Goal: Information Seeking & Learning: Find specific fact

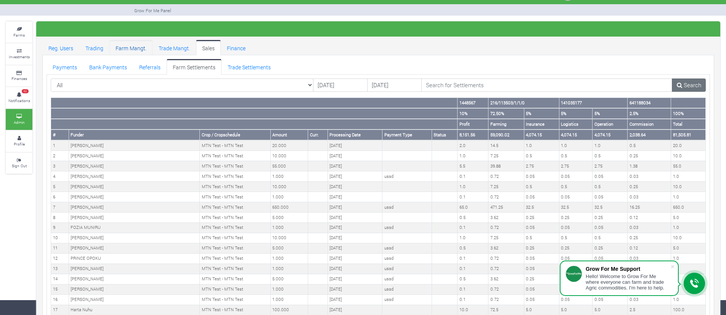
drag, startPoint x: 0, startPoint y: 0, endPoint x: 120, endPoint y: 50, distance: 130.5
click at [120, 50] on link "Farm Mangt." at bounding box center [130, 47] width 43 height 15
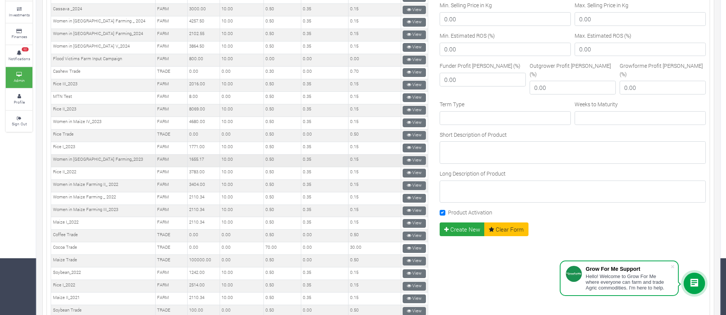
scroll to position [188, 0]
click at [407, 160] on icon at bounding box center [409, 161] width 4 height 4
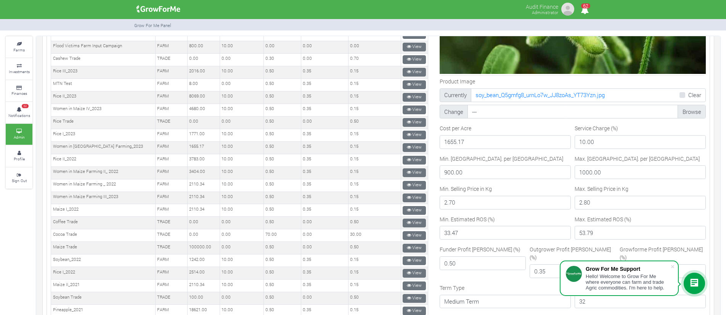
scroll to position [244, 0]
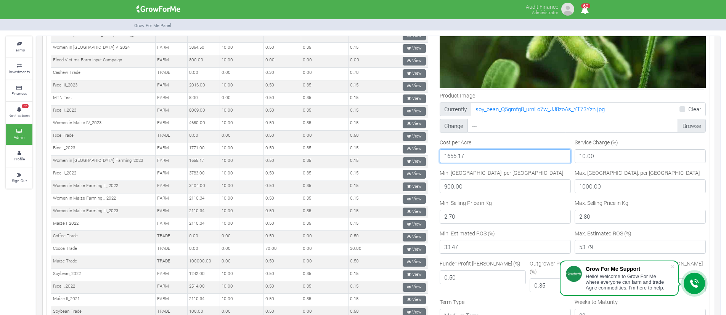
click at [466, 153] on input "1655.17" at bounding box center [504, 156] width 131 height 14
click at [473, 185] on input "900.00" at bounding box center [504, 186] width 131 height 14
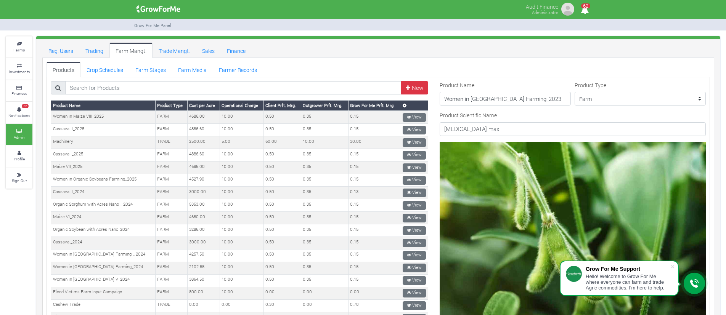
scroll to position [0, 0]
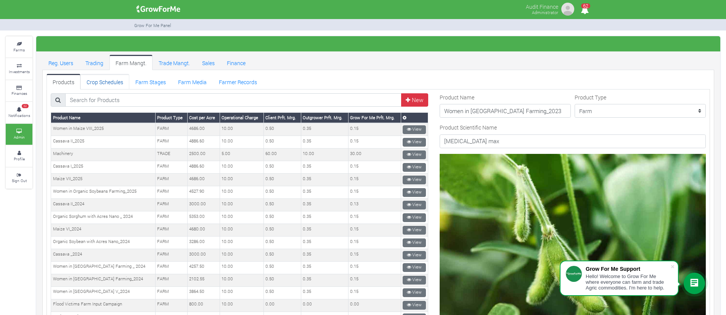
click at [113, 83] on link "Crop Schedules" at bounding box center [104, 81] width 49 height 15
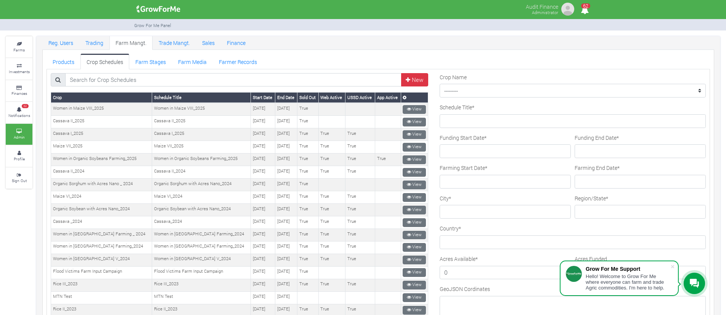
scroll to position [19, 0]
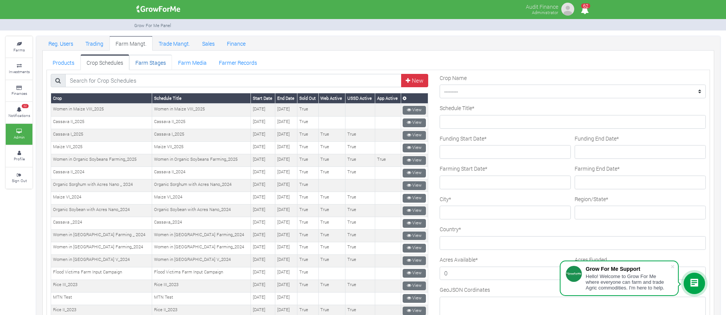
click at [160, 60] on link "Farm Stages" at bounding box center [150, 61] width 43 height 15
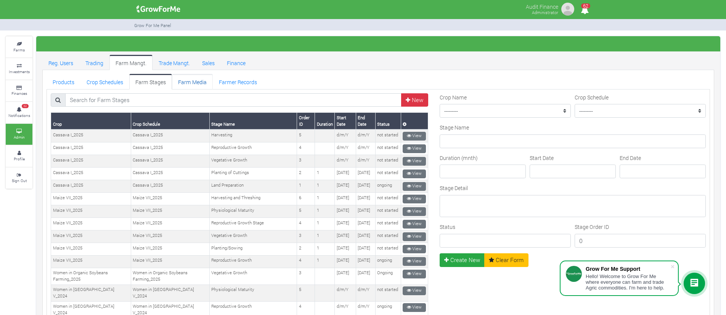
click at [203, 83] on link "Farm Media" at bounding box center [192, 81] width 41 height 15
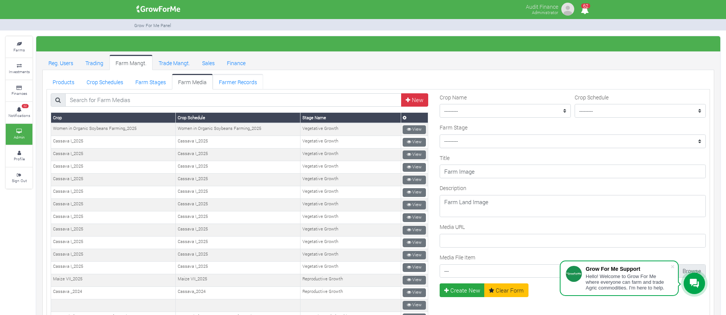
click at [226, 83] on link "Farmer Records" at bounding box center [238, 81] width 50 height 15
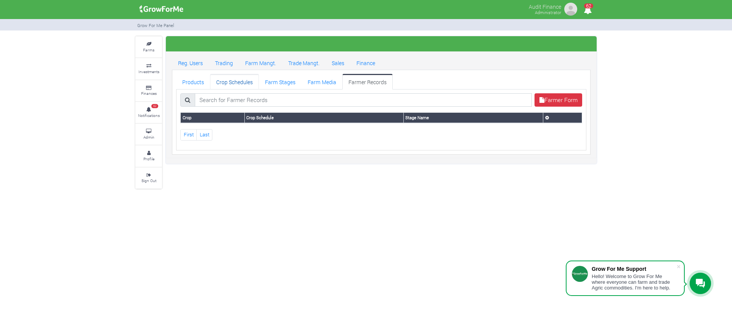
click at [233, 86] on link "Crop Schedules" at bounding box center [234, 81] width 49 height 15
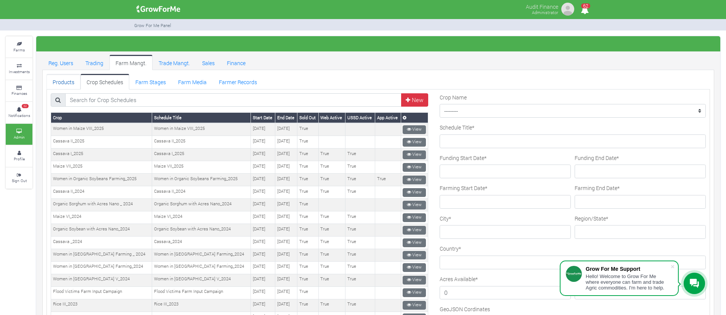
click at [69, 80] on link "Products" at bounding box center [63, 81] width 34 height 15
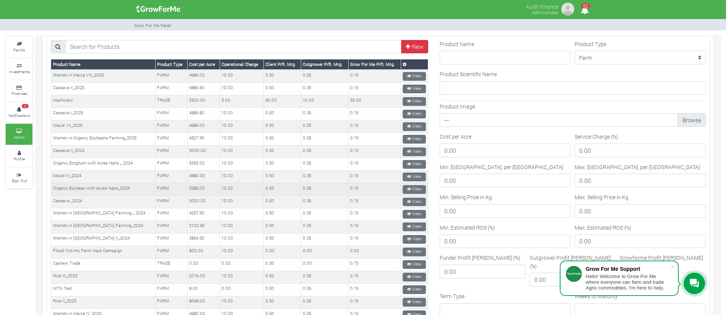
scroll to position [16, 0]
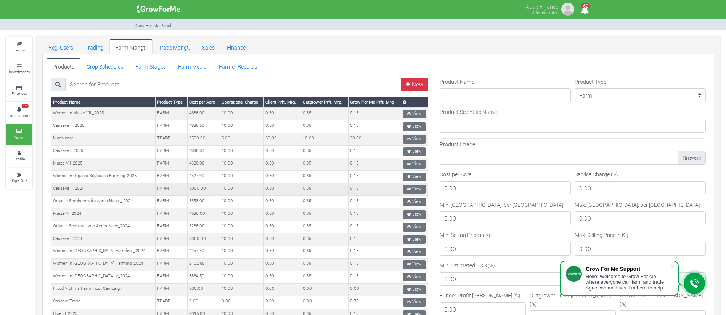
click at [187, 185] on td "3000.00" at bounding box center [203, 189] width 32 height 13
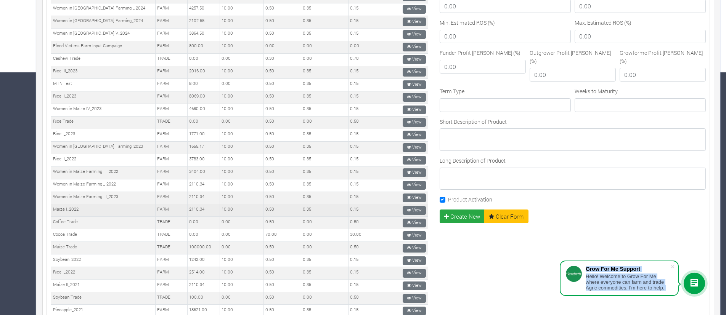
scroll to position [276, 0]
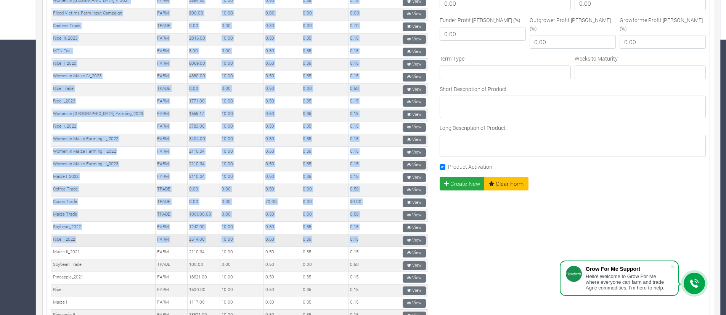
drag, startPoint x: 52, startPoint y: 112, endPoint x: 363, endPoint y: 242, distance: 336.9
click at [363, 242] on tbody "Women in Maize VIII_2025 FARM 4686.00 10.00 0.50 0.35 0.15 Cassava II_2025 FARM…" at bounding box center [239, 127] width 377 height 591
copy tbody "Women in Maize VIII_2025 FARM 4686.00 10.00 0.50 0.35 0.15 View Cassava II_2025…"
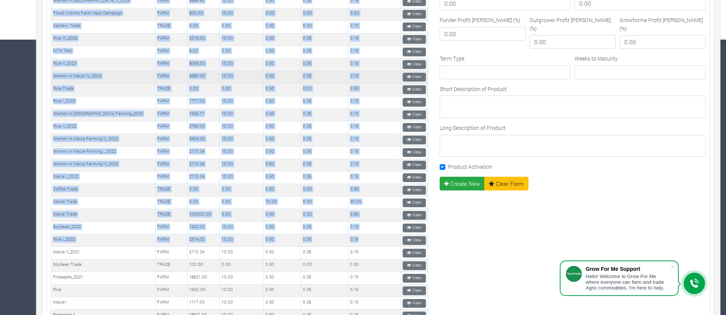
scroll to position [5, 0]
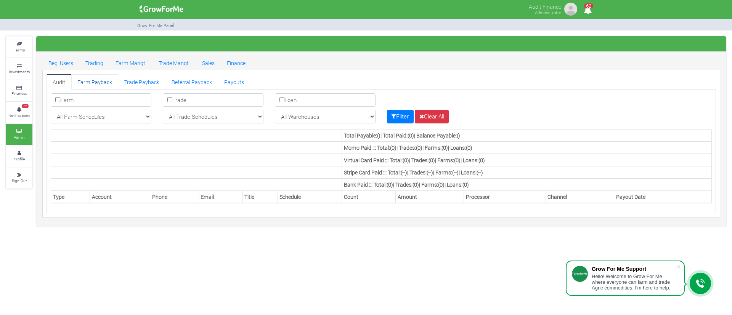
click at [98, 80] on link "Farm Payback" at bounding box center [94, 81] width 47 height 15
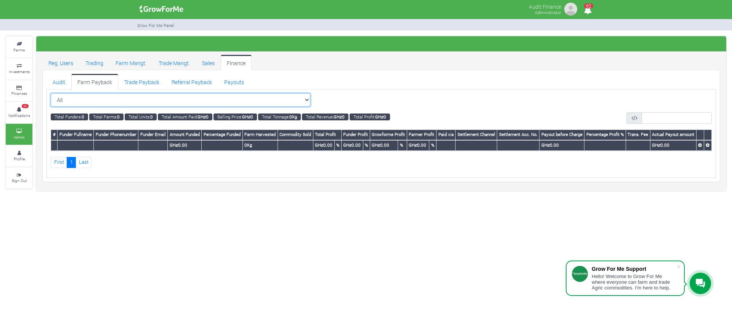
click at [253, 103] on select "All All Women in Maize VIII_2025 (Women in Maize VIII_2025)" at bounding box center [181, 100] width 260 height 14
select select "?cropschedule=37"
click at [51, 93] on select "All All Women in Maize VIII_2025 (Women in Maize VIII_2025)" at bounding box center [181, 100] width 260 height 14
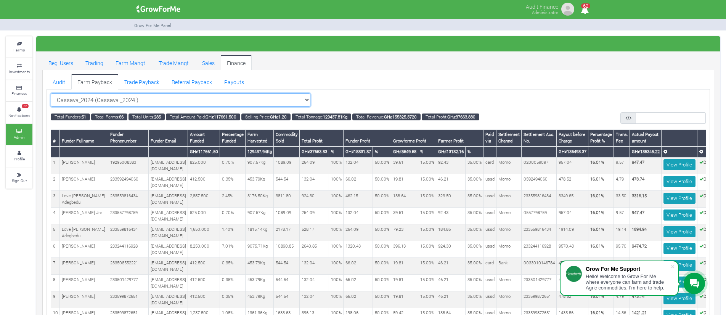
click at [275, 103] on select "Cassava_2024 (Cassava _2024 ) All Women in Maize VIII_2025 (Women in Maize VIII…" at bounding box center [181, 100] width 260 height 14
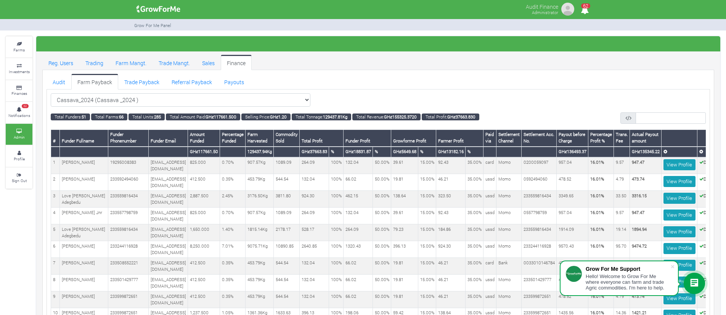
click at [394, 57] on ul "Reg. Users Trading Farm Mangt. Trade Mangt. Sales Finance" at bounding box center [377, 62] width 671 height 15
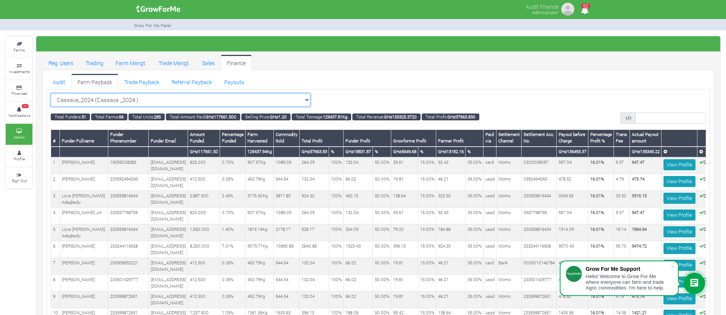
click at [267, 101] on select "Cassava_2024 (Cassava _2024 ) All Women in Maize VIII_2025 (Women in Maize VIII…" at bounding box center [181, 100] width 260 height 14
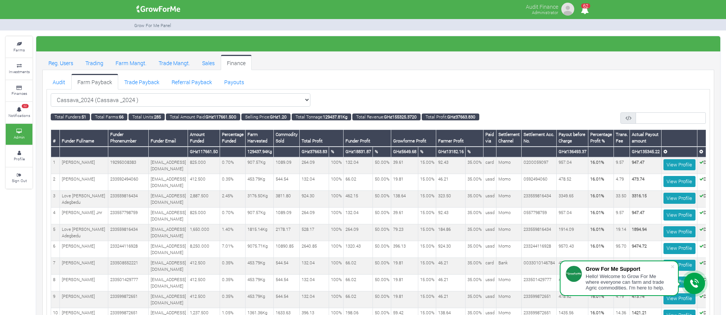
click at [462, 86] on ul "Audit Farm Payback Trade Payback Referral Payback Payouts" at bounding box center [377, 81] width 663 height 15
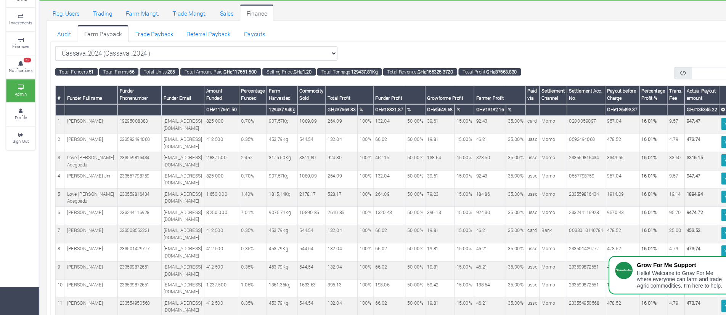
scroll to position [27, 0]
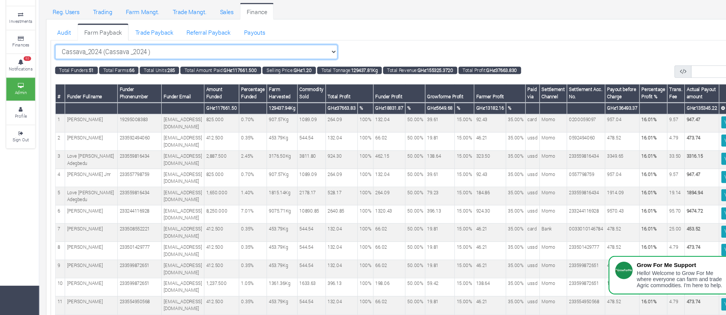
click at [227, 72] on select "Cassava_2024 (Cassava _2024 ) All Women in Maize VIII_2025 (Women in Maize VIII…" at bounding box center [181, 73] width 260 height 14
select select "?cropschedule=42"
click at [51, 66] on select "Cassava_2024 (Cassava _2024 ) All Women in Maize VIII_2025 (Women in Maize VIII…" at bounding box center [181, 73] width 260 height 14
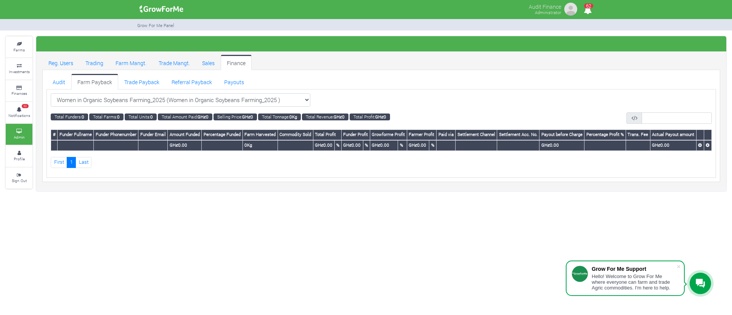
select select "?cropschedule=38"
click at [51, 93] on select "Women in Organic Soybeans Farming_2025 (Women in Organic Soybeans Farming_2025 …" at bounding box center [181, 100] width 260 height 14
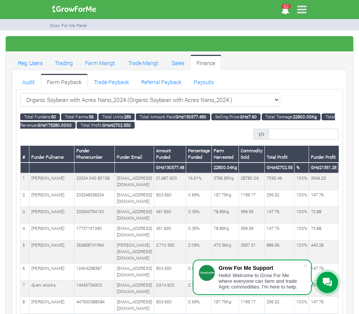
scroll to position [38, 0]
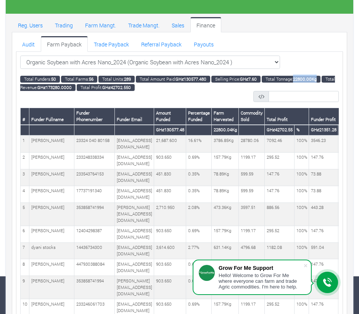
drag, startPoint x: 300, startPoint y: 77, endPoint x: 325, endPoint y: 78, distance: 25.2
click at [320, 78] on small "Total Tonnage: 22800.00Kg" at bounding box center [290, 79] width 59 height 7
copy b "22800.00Kg"
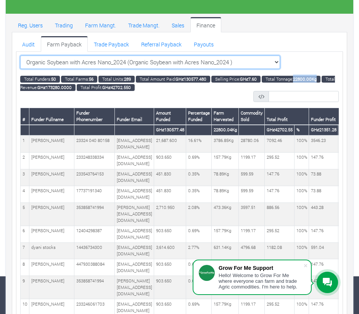
click at [170, 65] on select "Organic Soybean with Acres Nano_2024 (Organic Soybean with Acres Nano_2024 ) Al…" at bounding box center [150, 63] width 260 height 14
select select "?cropschedule=38"
click at [20, 56] on select "Organic Soybean with Acres Nano_2024 (Organic Soybean with Acres Nano_2024 ) Al…" at bounding box center [150, 63] width 260 height 14
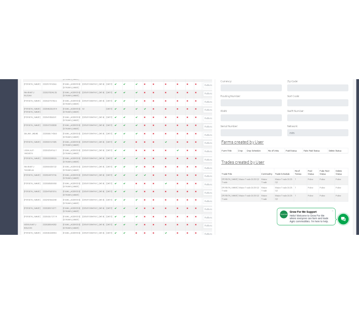
scroll to position [626, 0]
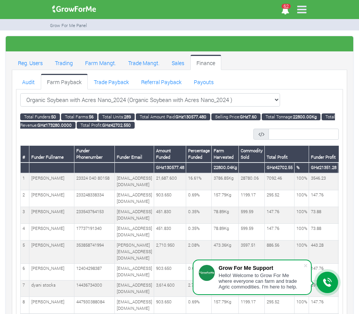
select select "?cropschedule=35"
click at [20, 93] on select "Organic Soybean with Acres Nano_2024 (Organic Soybean with Acres Nano_2024 ) Al…" at bounding box center [150, 100] width 260 height 14
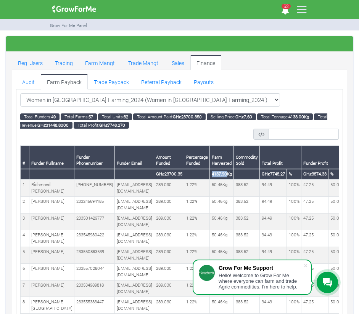
drag, startPoint x: 221, startPoint y: 173, endPoint x: 236, endPoint y: 173, distance: 14.9
click at [234, 173] on th "4137.90Kg" at bounding box center [222, 174] width 24 height 11
copy th "4137.90"
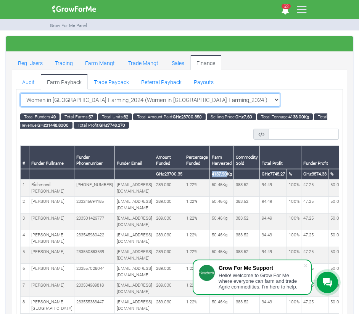
click at [105, 101] on select "Women in Soybean Farming_2024 (Women in Soybean Farming_2024 ) All Women in Mai…" at bounding box center [150, 100] width 260 height 14
select select "?cropschedule=27"
click at [20, 93] on select "Women in Soybean Farming_2024 (Women in Soybean Farming_2024 ) All Women in Mai…" at bounding box center [150, 100] width 260 height 14
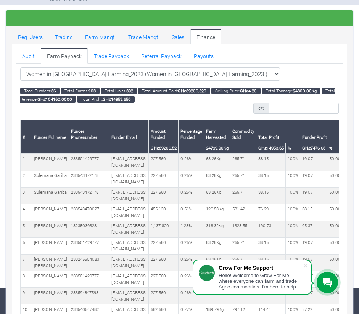
click at [230, 148] on th "24799.90Kg" at bounding box center [217, 148] width 26 height 11
drag, startPoint x: 237, startPoint y: 149, endPoint x: 257, endPoint y: 146, distance: 20.4
click at [230, 146] on th "24799.90Kg" at bounding box center [217, 148] width 26 height 11
copy th "24799.90K"
drag, startPoint x: 299, startPoint y: 91, endPoint x: 317, endPoint y: 91, distance: 18.3
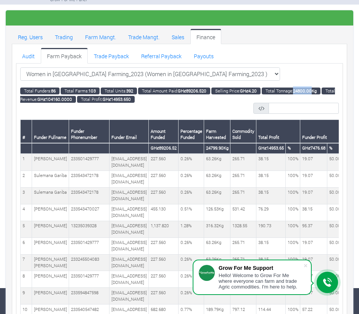
click at [316, 91] on b "24800.00Kg" at bounding box center [305, 91] width 24 height 6
copy b "24800.00"
drag, startPoint x: 238, startPoint y: 149, endPoint x: 255, endPoint y: 147, distance: 17.3
click at [230, 147] on th "24799.90Kg" at bounding box center [217, 148] width 26 height 11
copy th "24799.90"
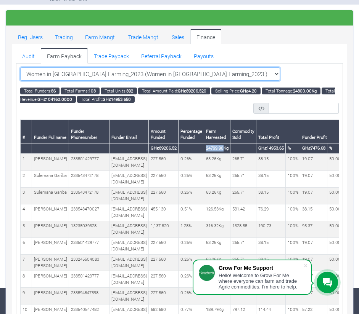
click at [133, 77] on select "Women in Soybean Farming_2023 (Women in Soybean Farming_2023 ) All Women in Mai…" at bounding box center [150, 74] width 260 height 14
select select "?cropschedule=21"
click at [20, 67] on select "Women in Soybean Farming_2023 (Women in Soybean Farming_2023 ) All Women in Mai…" at bounding box center [150, 74] width 260 height 14
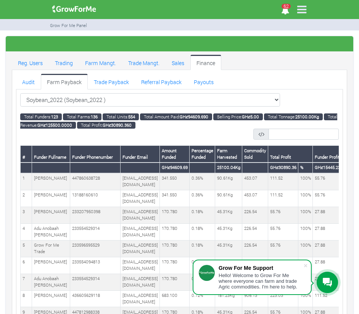
click at [242, 166] on th "25100.04Kg" at bounding box center [228, 168] width 27 height 11
copy th "25100.04Kg"
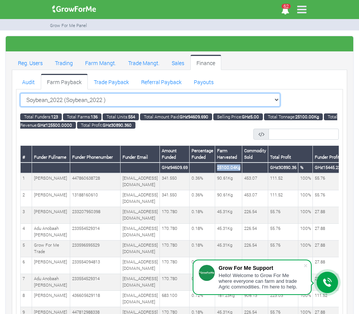
click at [107, 103] on select "Soybean_2022 (Soybean_2022 ) All Women in Maize VIII_2025 (Women in Maize VIII_…" at bounding box center [150, 100] width 260 height 14
